Goal: Feedback & Contribution: Contribute content

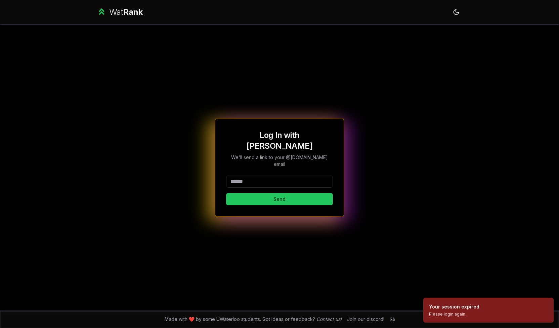
click at [245, 176] on input at bounding box center [279, 181] width 107 height 12
type input "*******"
click at [243, 194] on button "Send" at bounding box center [279, 199] width 107 height 12
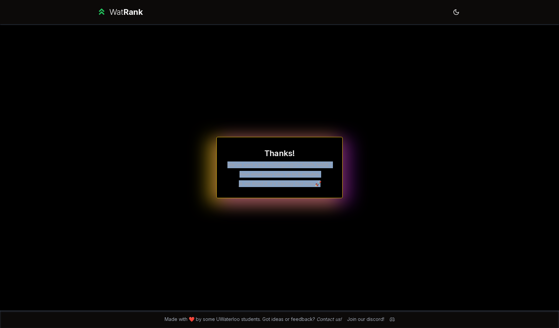
drag, startPoint x: 323, startPoint y: 185, endPoint x: 223, endPoint y: 165, distance: 102.2
click at [223, 165] on div "Thanks! We've sent a link to j356guo @[DOMAIN_NAME] Your email may take up to 5…" at bounding box center [279, 167] width 126 height 61
drag, startPoint x: 223, startPoint y: 165, endPoint x: 327, endPoint y: 182, distance: 105.5
click at [327, 182] on div "Thanks! We've sent a link to j356guo @[DOMAIN_NAME] Your email may take up to 5…" at bounding box center [279, 167] width 126 height 61
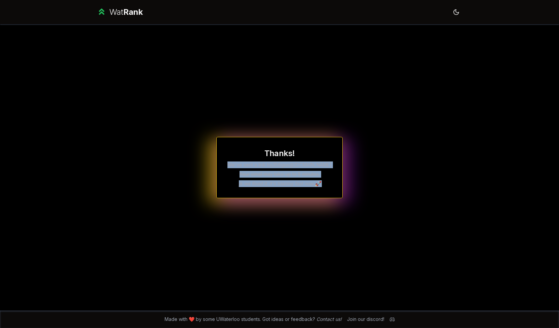
click at [327, 182] on p "jk we fixed it, it's blazing fast now 🚀" at bounding box center [280, 183] width 104 height 7
drag, startPoint x: 327, startPoint y: 182, endPoint x: 230, endPoint y: 167, distance: 98.3
click at [230, 167] on div "Thanks! We've sent a link to j356guo @[DOMAIN_NAME] Your email may take up to 5…" at bounding box center [279, 167] width 126 height 61
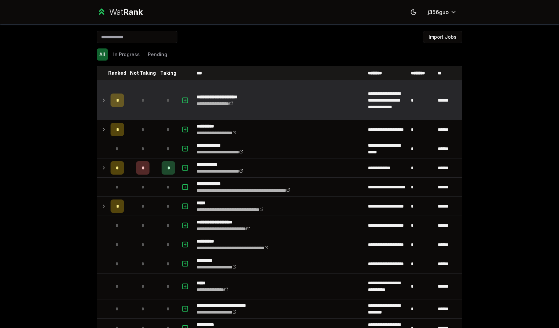
click at [101, 101] on icon at bounding box center [103, 100] width 5 height 8
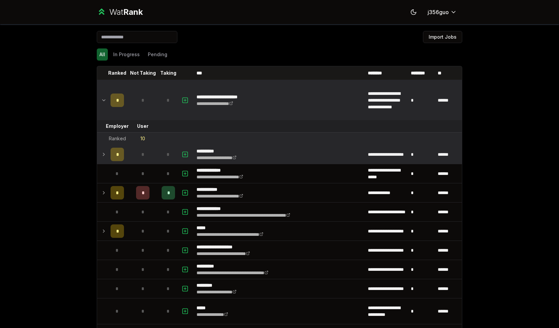
click at [102, 156] on icon at bounding box center [103, 154] width 5 height 8
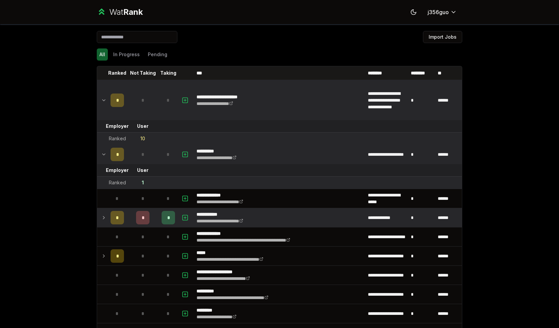
click at [102, 219] on icon at bounding box center [103, 217] width 5 height 8
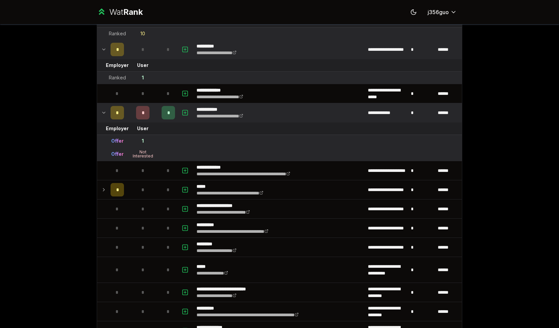
scroll to position [116, 0]
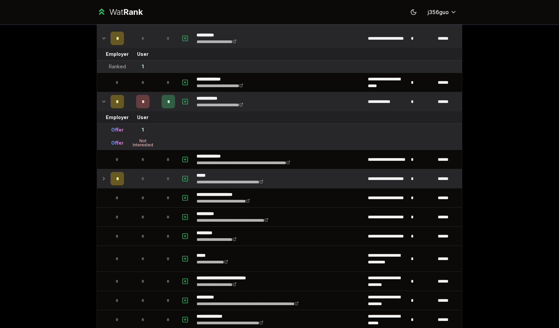
click at [98, 179] on td at bounding box center [102, 178] width 11 height 19
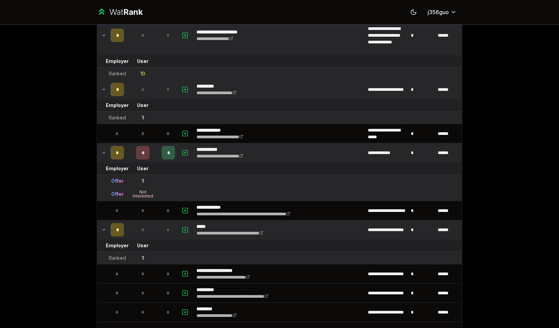
scroll to position [0, 0]
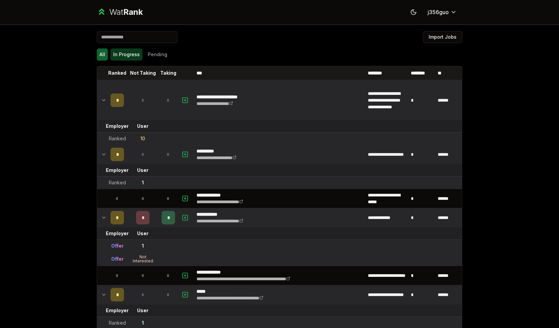
click at [127, 51] on button "In Progress" at bounding box center [127, 54] width 32 height 12
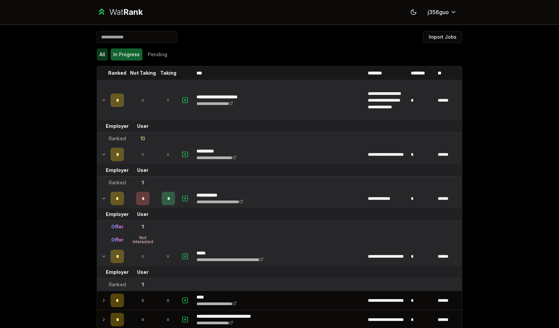
click at [99, 53] on button "All" at bounding box center [102, 54] width 11 height 12
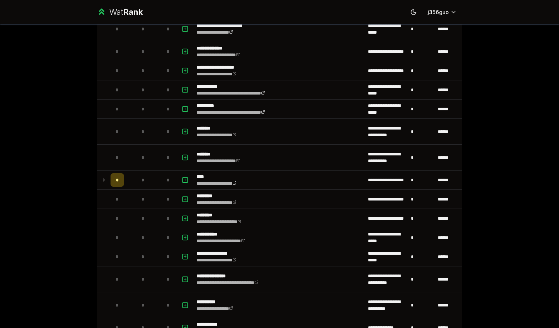
scroll to position [490, 0]
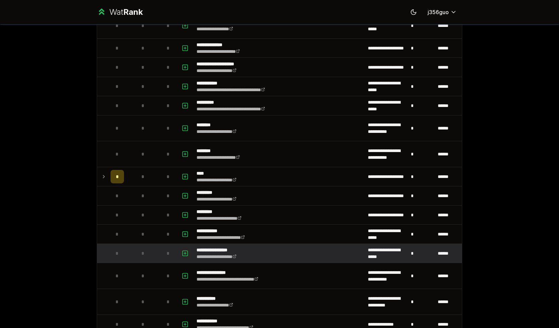
click at [182, 249] on icon "button" at bounding box center [185, 253] width 7 height 8
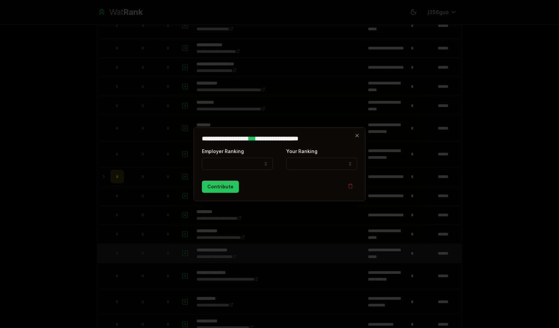
select select
click at [259, 163] on button "Employer Ranking" at bounding box center [237, 164] width 71 height 12
select select "*****"
click at [314, 163] on button "Your Ranking" at bounding box center [321, 164] width 71 height 12
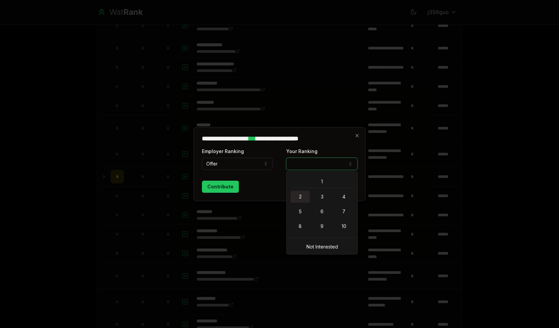
select select "*"
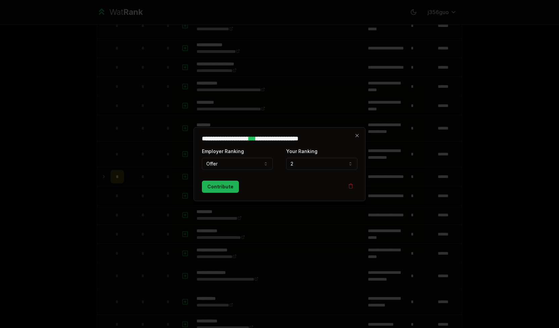
click at [213, 186] on button "Contribute" at bounding box center [220, 186] width 37 height 12
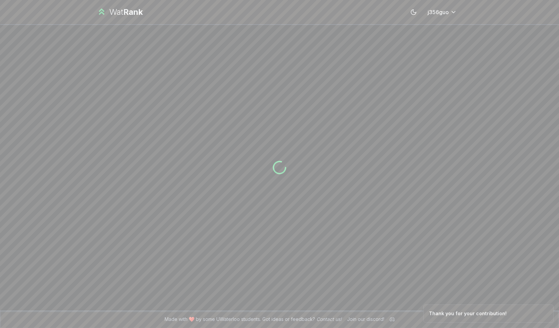
scroll to position [0, 0]
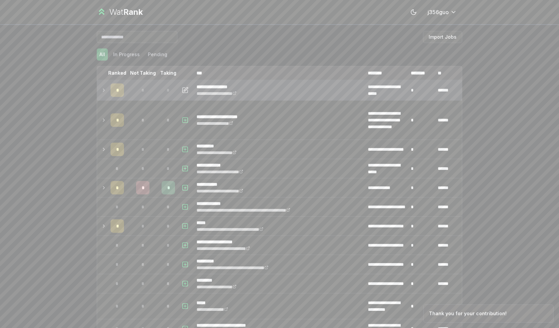
click at [102, 90] on icon at bounding box center [103, 90] width 5 height 8
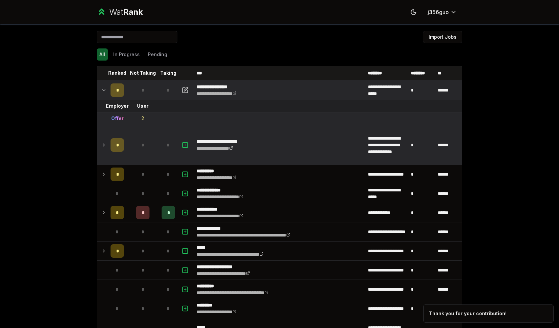
click at [101, 143] on icon at bounding box center [103, 145] width 5 height 8
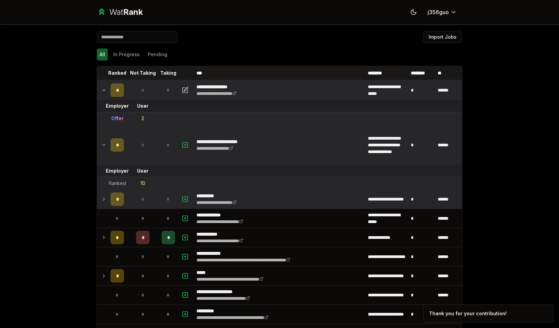
click at [98, 199] on td at bounding box center [102, 199] width 11 height 19
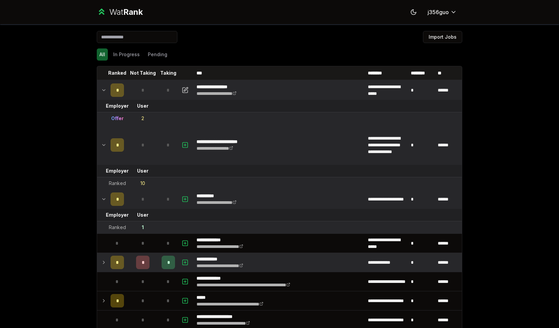
click at [97, 260] on td at bounding box center [102, 262] width 11 height 19
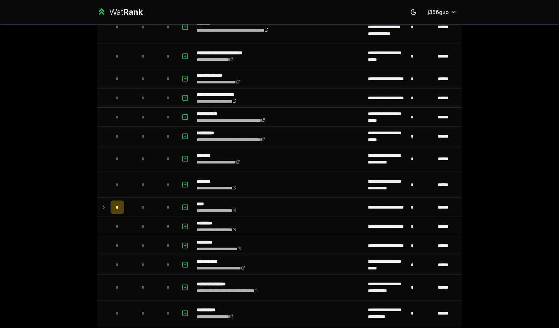
scroll to position [479, 0]
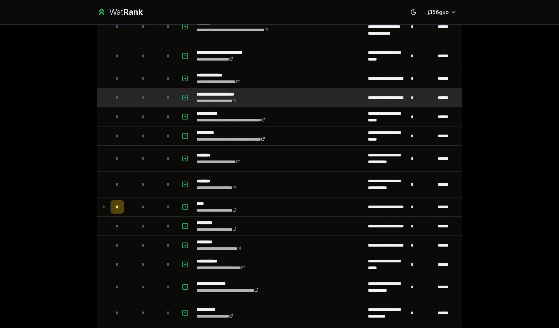
click at [185, 96] on icon "button" at bounding box center [185, 97] width 0 height 2
select select
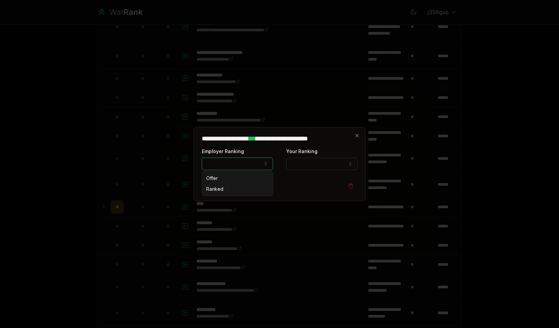
click at [246, 163] on button "Employer Ranking" at bounding box center [237, 164] width 71 height 12
click at [244, 161] on button "Ranked" at bounding box center [237, 164] width 71 height 12
click at [230, 172] on div "Offer Ranked" at bounding box center [237, 183] width 71 height 24
select select "*****"
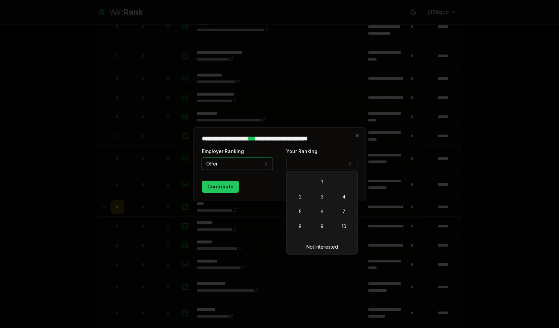
click at [320, 160] on button "Your Ranking" at bounding box center [321, 164] width 71 height 12
select select "*"
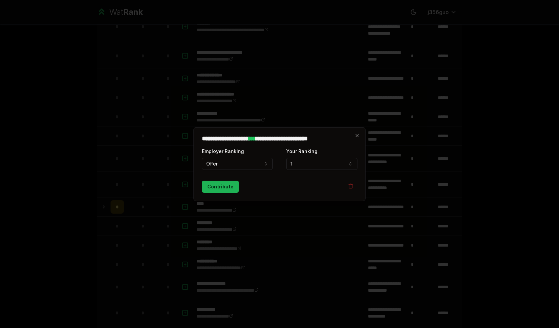
click at [216, 188] on button "Contribute" at bounding box center [220, 186] width 37 height 12
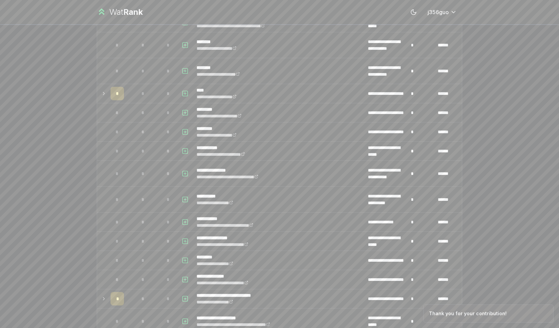
scroll to position [0, 0]
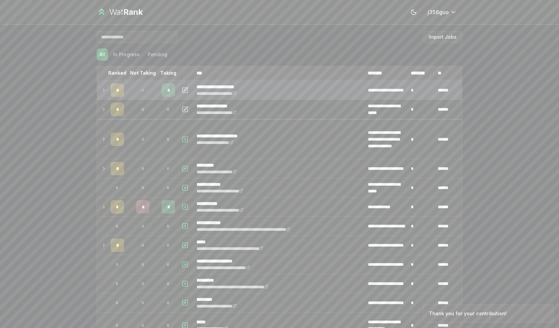
click at [101, 91] on icon at bounding box center [103, 90] width 5 height 8
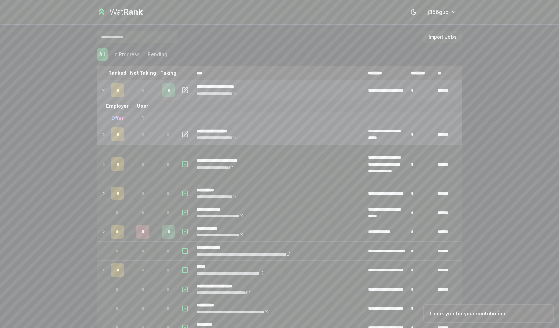
click at [101, 137] on icon at bounding box center [103, 134] width 5 height 8
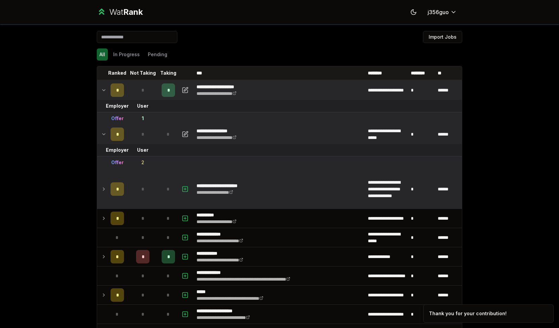
click at [101, 188] on icon at bounding box center [103, 189] width 5 height 8
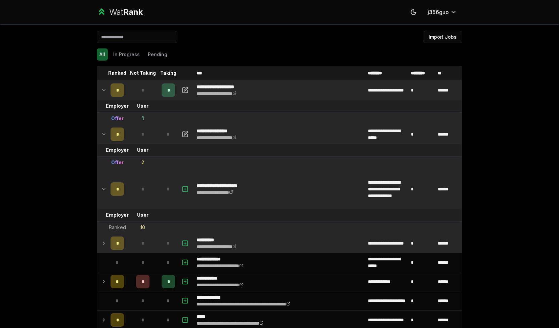
click at [101, 244] on icon at bounding box center [103, 243] width 5 height 8
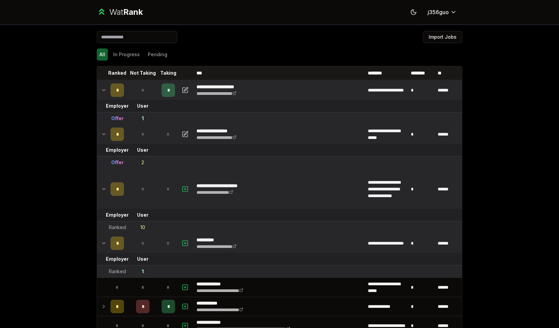
scroll to position [80, 0]
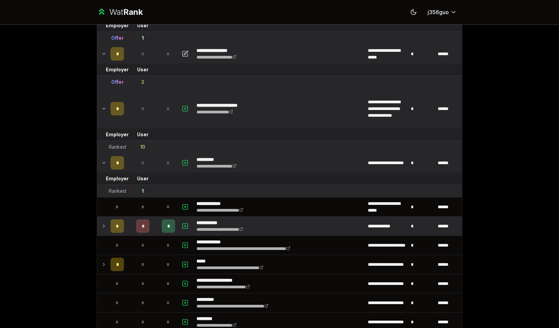
click at [104, 219] on td at bounding box center [102, 225] width 11 height 19
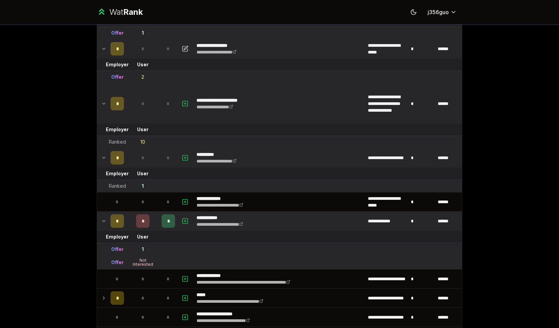
scroll to position [86, 0]
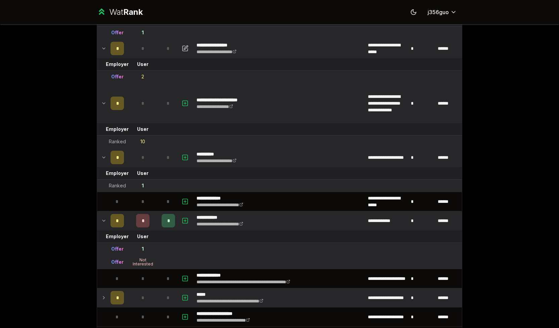
click at [101, 295] on icon at bounding box center [103, 297] width 5 height 8
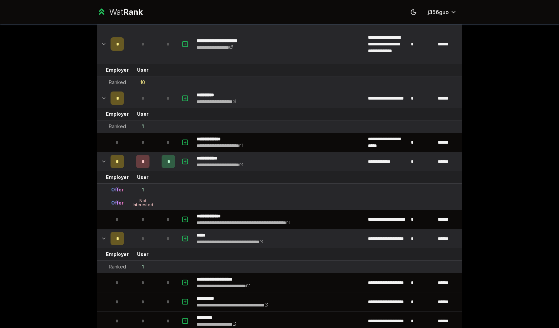
scroll to position [0, 0]
